Goal: Use online tool/utility: Utilize a website feature to perform a specific function

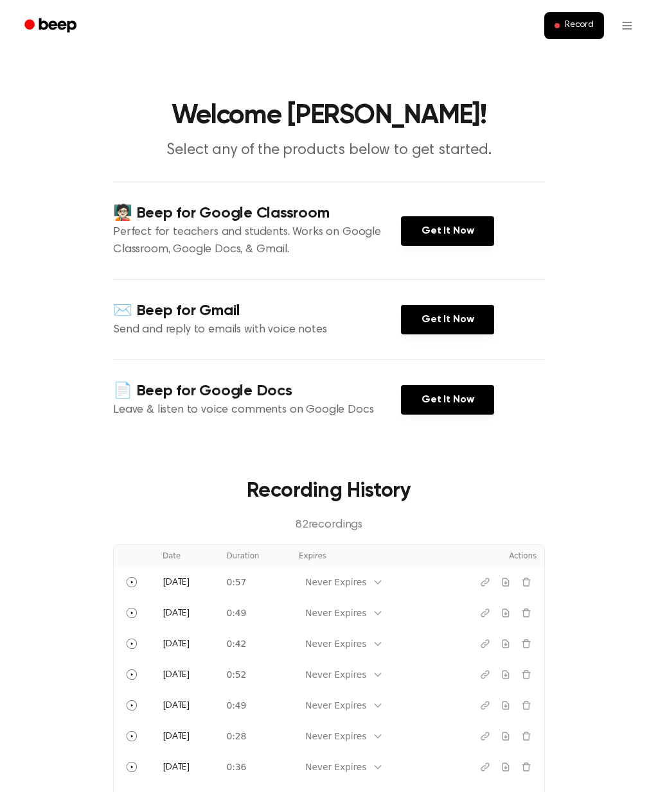
click at [574, 20] on span "Record" at bounding box center [578, 26] width 29 height 12
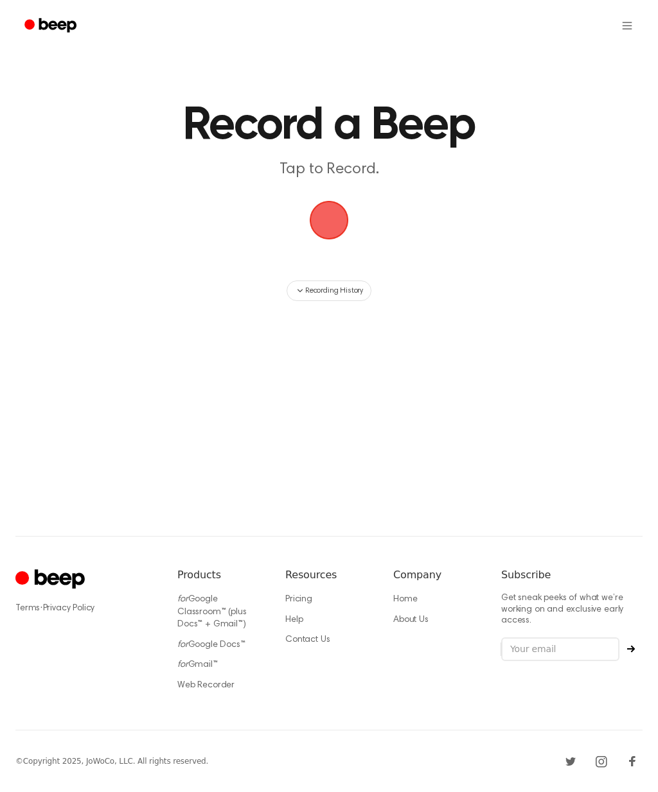
click at [332, 227] on span "button" at bounding box center [329, 220] width 36 height 36
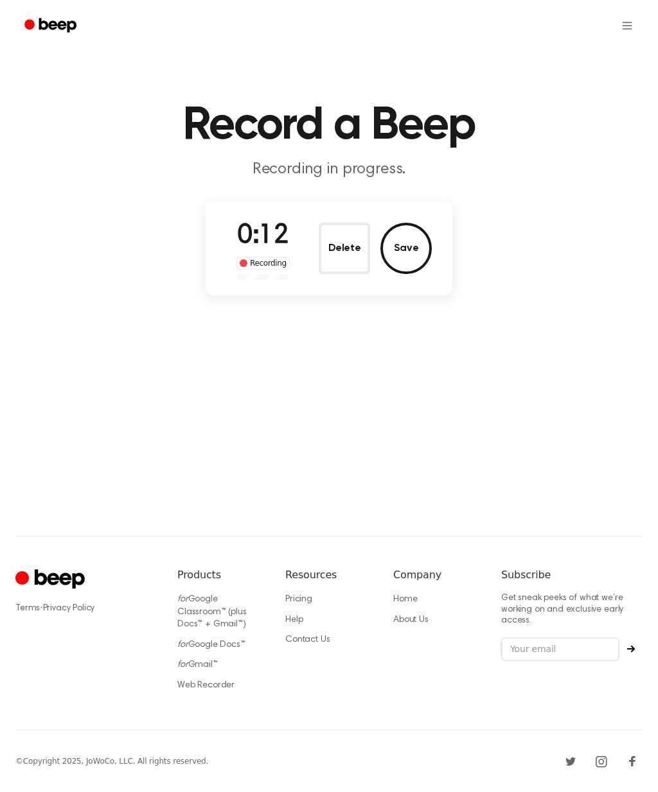
click at [412, 247] on button "Save" at bounding box center [405, 248] width 51 height 51
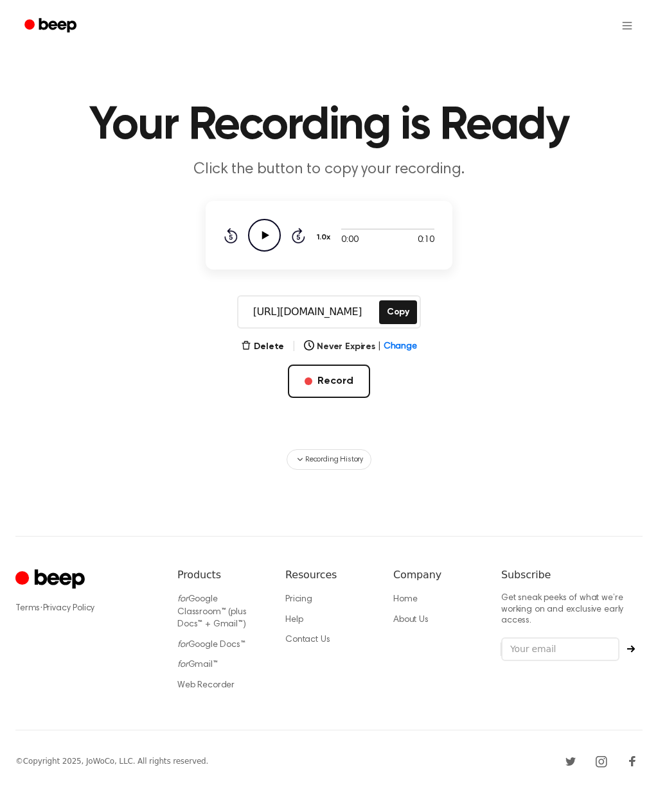
click at [273, 230] on icon "Play Audio" at bounding box center [264, 235] width 33 height 33
click at [262, 234] on icon at bounding box center [264, 235] width 6 height 8
click at [268, 236] on icon at bounding box center [265, 235] width 7 height 8
click at [333, 469] on button "Recording History" at bounding box center [328, 460] width 85 height 21
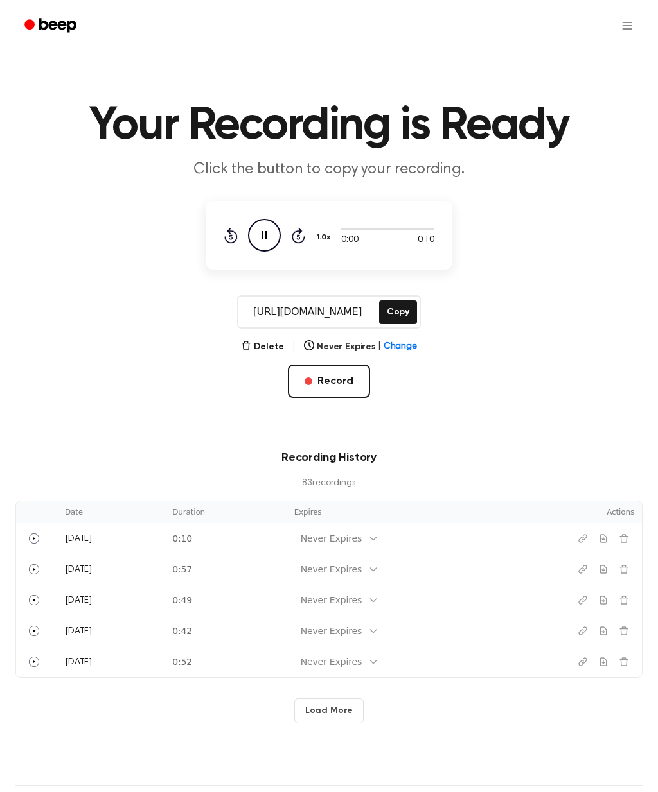
click at [39, 537] on circle "Play" at bounding box center [34, 539] width 10 height 10
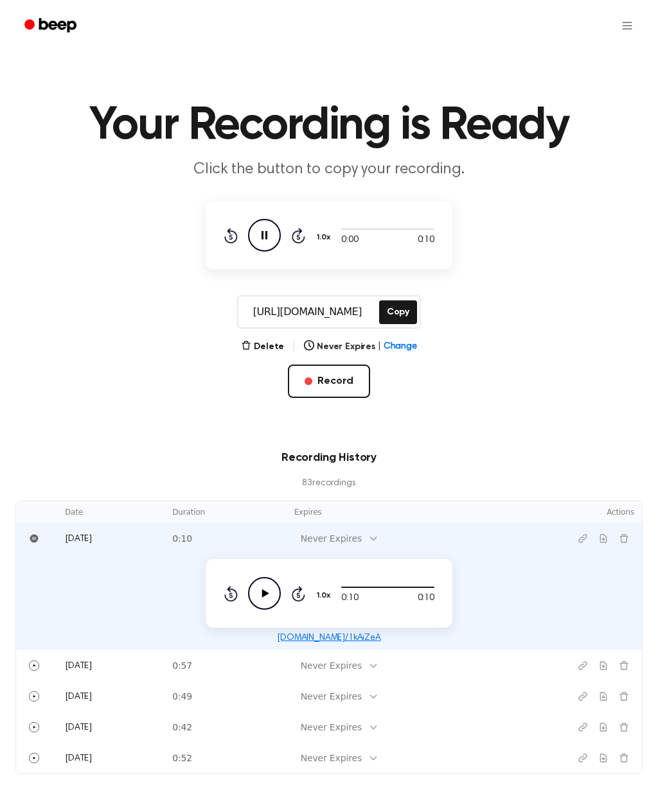
click at [629, 539] on icon "Delete recording" at bounding box center [623, 539] width 10 height 10
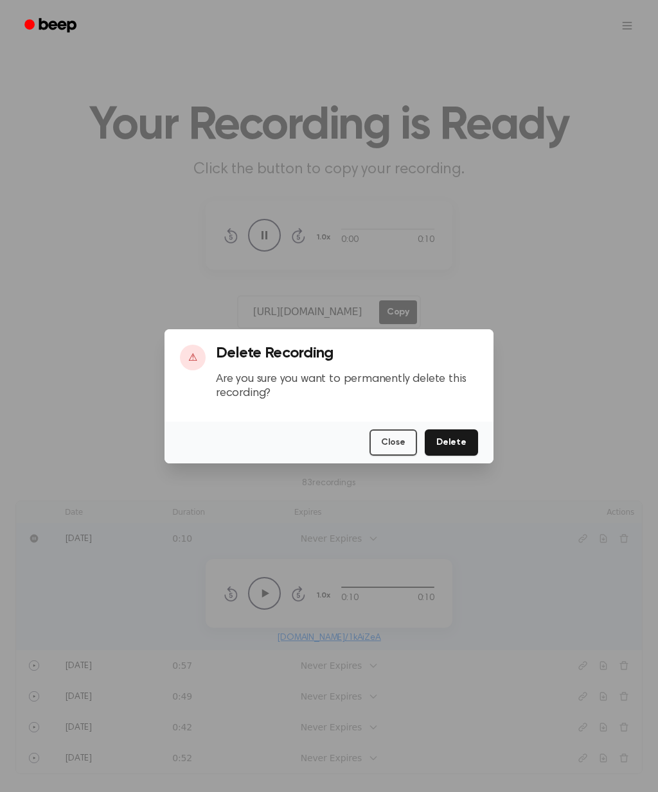
click at [458, 456] on button "Delete" at bounding box center [450, 443] width 53 height 26
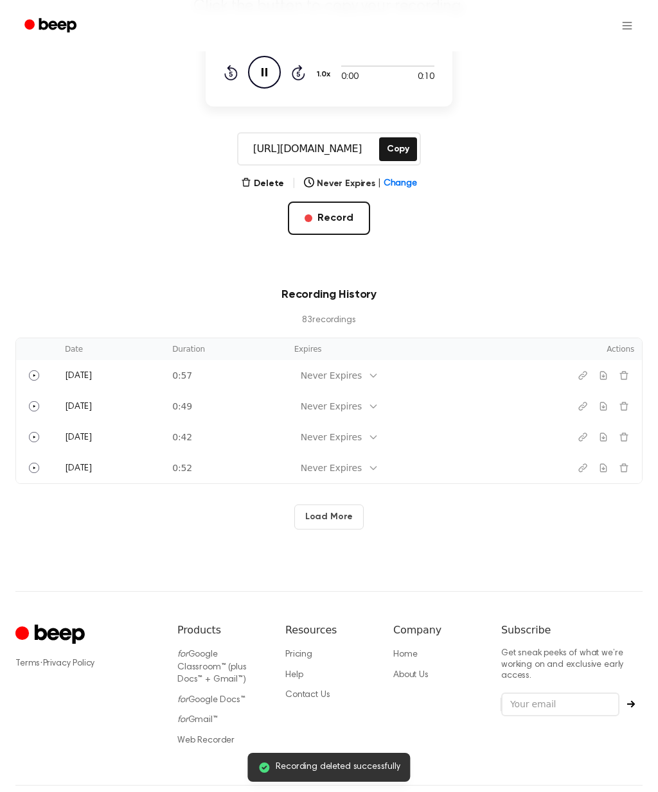
scroll to position [161, 0]
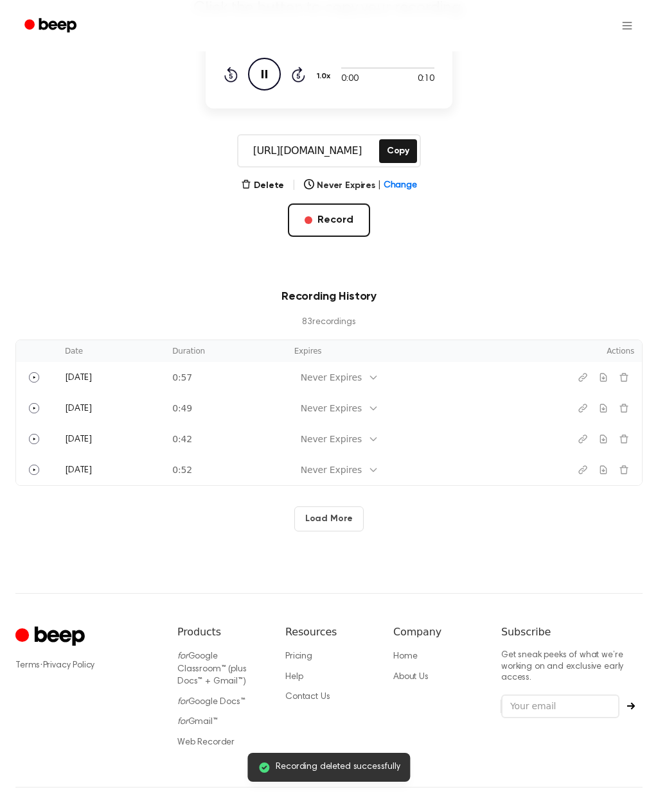
click at [310, 656] on link "Pricing" at bounding box center [298, 656] width 27 height 9
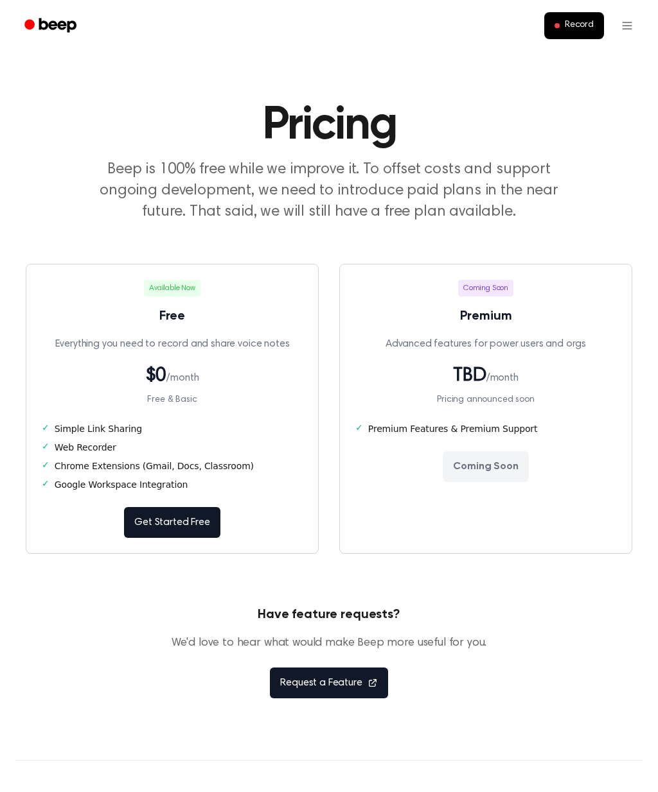
click at [580, 26] on span "Record" at bounding box center [578, 26] width 29 height 12
